Goal: Information Seeking & Learning: Learn about a topic

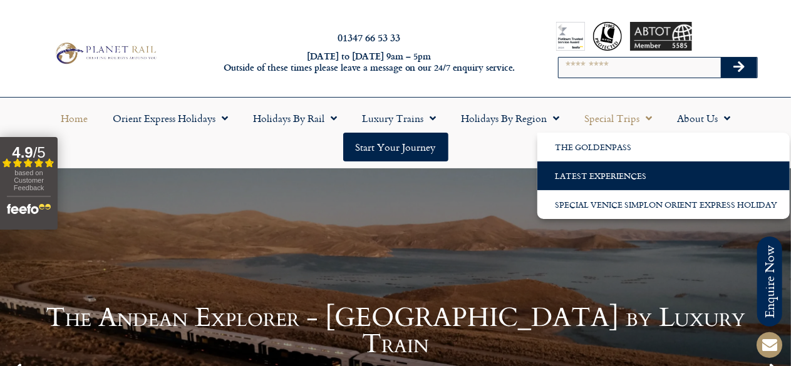
click at [636, 175] on link "Latest Experiences" at bounding box center [664, 176] width 252 height 29
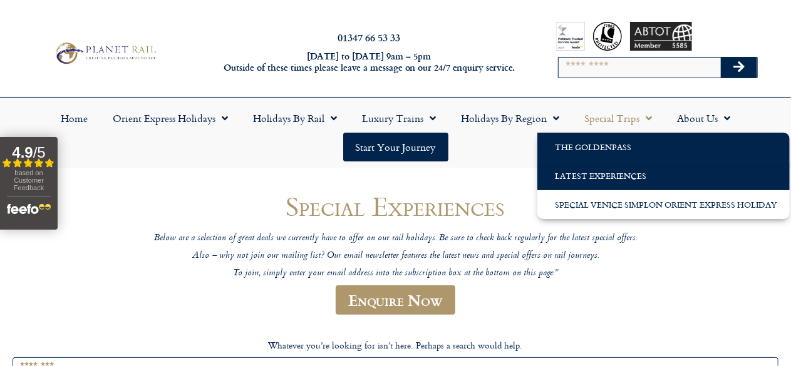
click at [606, 152] on link "The GoldenPass" at bounding box center [664, 147] width 252 height 29
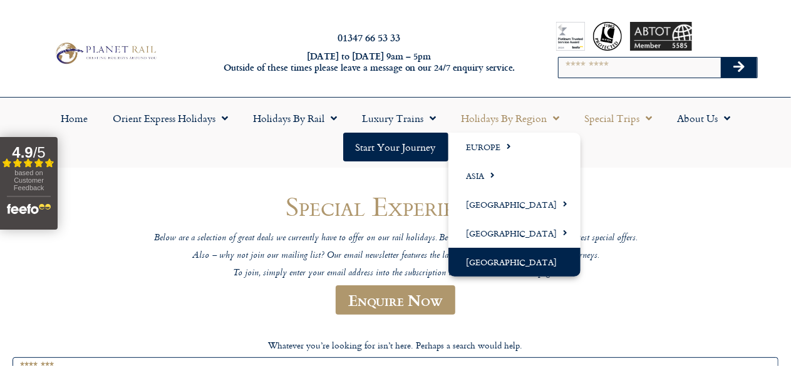
click at [533, 262] on link "[GEOGRAPHIC_DATA]" at bounding box center [515, 262] width 132 height 29
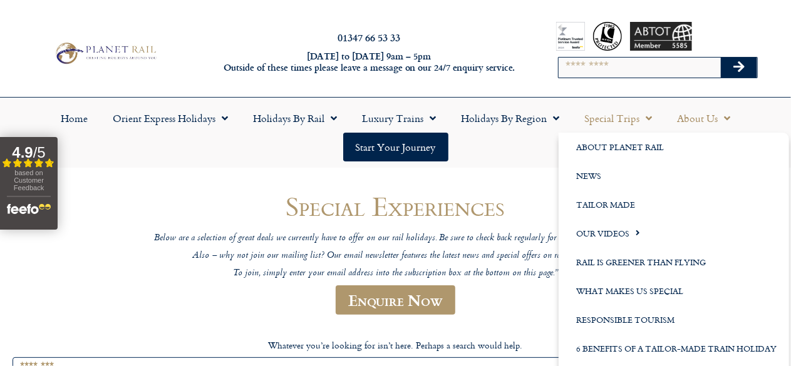
click at [699, 116] on link "About Us" at bounding box center [704, 118] width 78 height 29
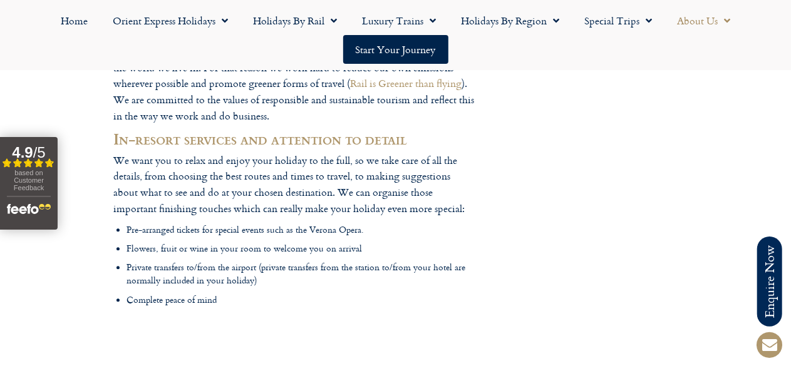
scroll to position [1676, 0]
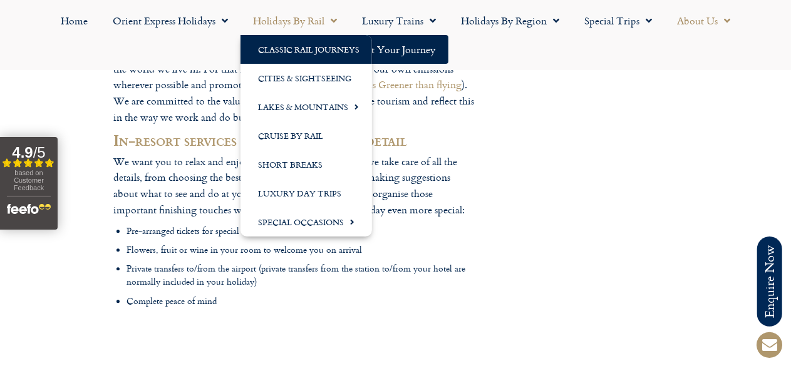
click at [294, 53] on link "Classic Rail Journeys" at bounding box center [307, 49] width 132 height 29
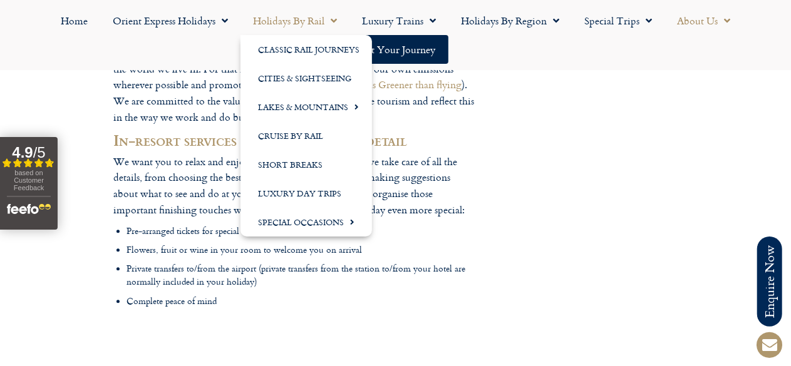
click at [289, 25] on link "Holidays by Rail" at bounding box center [295, 20] width 109 height 29
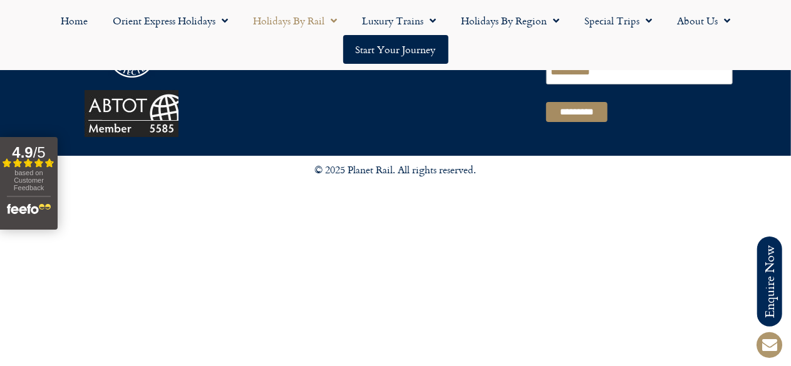
scroll to position [2335, 0]
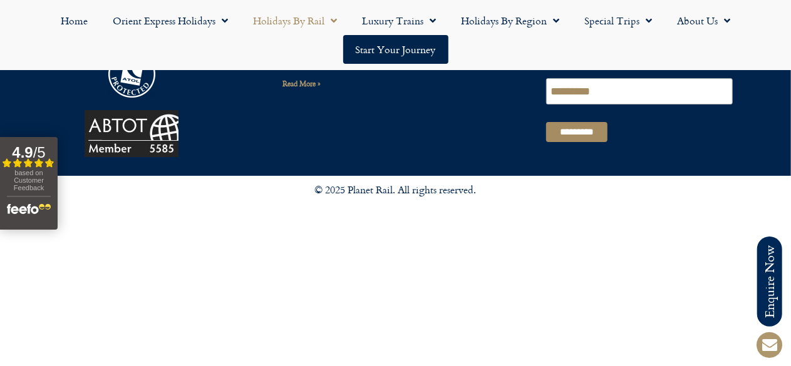
click at [149, 26] on link "Employment Opportunities" at bounding box center [132, 17] width 226 height 17
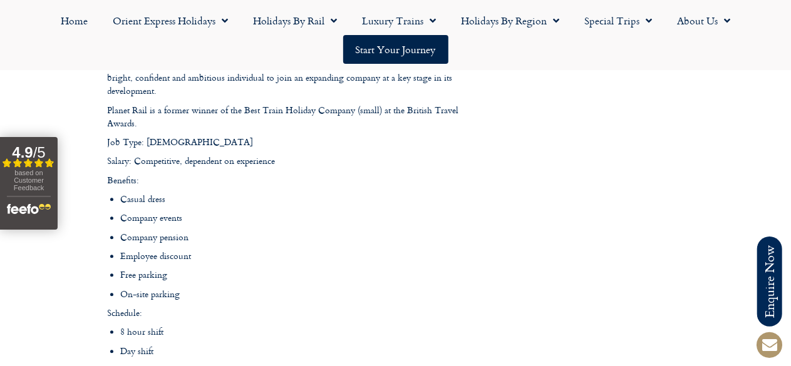
scroll to position [1401, 0]
